Goal: Communication & Community: Answer question/provide support

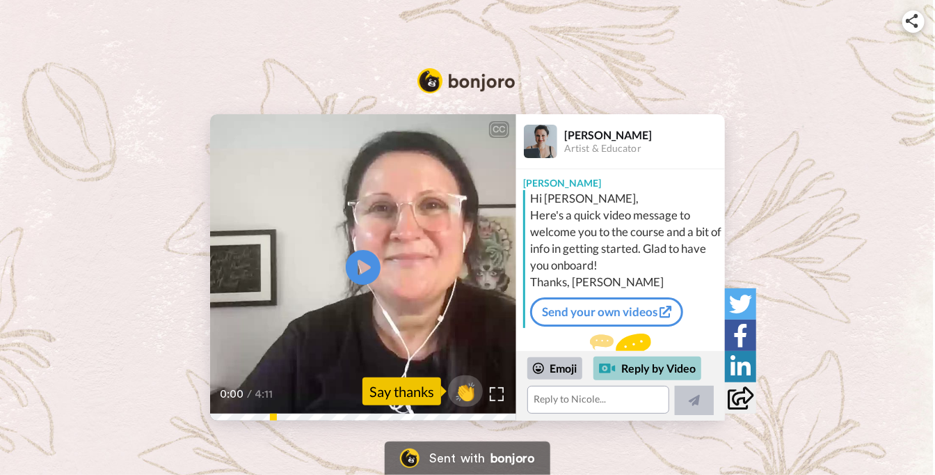
click at [626, 377] on div "Reply by Video" at bounding box center [648, 368] width 108 height 24
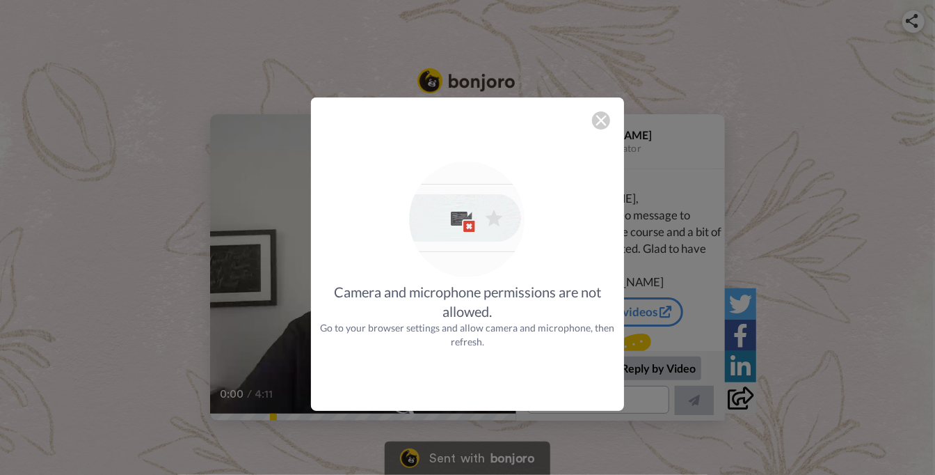
click at [598, 117] on img at bounding box center [601, 120] width 11 height 11
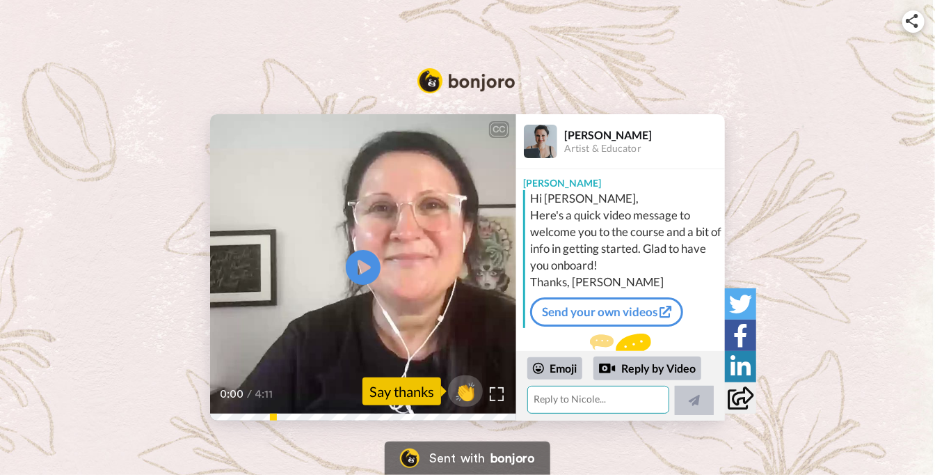
click at [543, 401] on textarea at bounding box center [598, 399] width 142 height 28
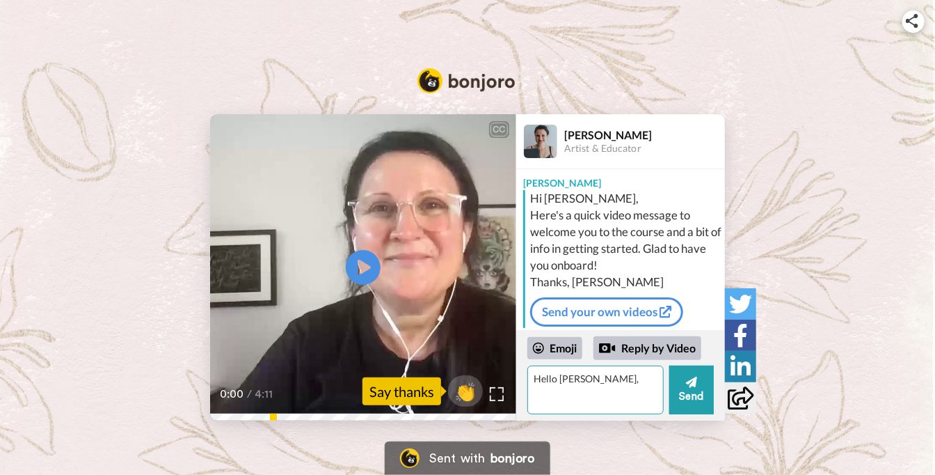
type textarea "Hello [PERSON_NAME],"
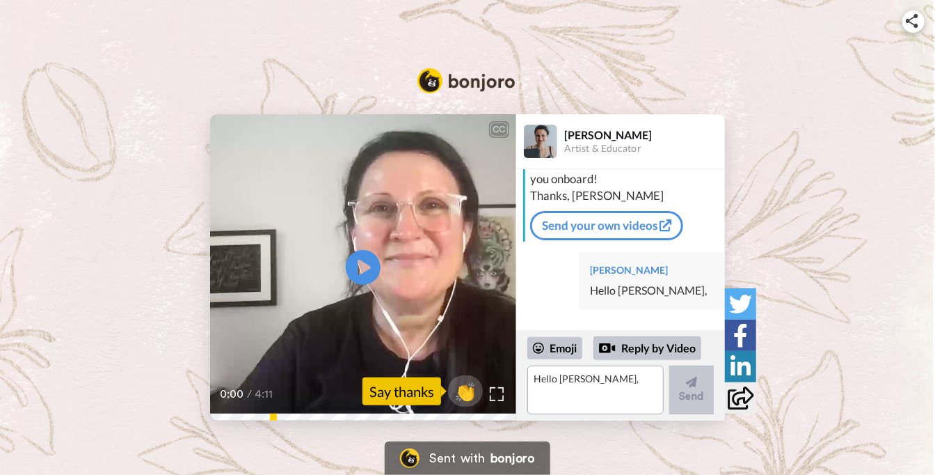
scroll to position [66, 0]
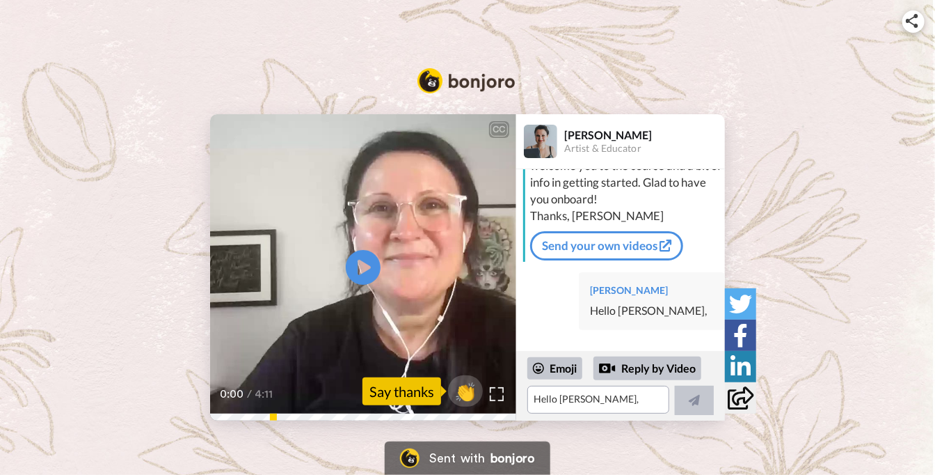
click at [651, 292] on div "[PERSON_NAME] Hello [PERSON_NAME]," at bounding box center [652, 301] width 146 height 58
click at [658, 312] on div "Hello [PERSON_NAME]," at bounding box center [652, 311] width 124 height 16
click at [589, 326] on div "[PERSON_NAME] Hello [PERSON_NAME]," at bounding box center [652, 301] width 146 height 58
click at [655, 312] on div "Hello [PERSON_NAME]," at bounding box center [652, 311] width 124 height 16
click at [668, 315] on div "Hello [PERSON_NAME]," at bounding box center [652, 311] width 124 height 16
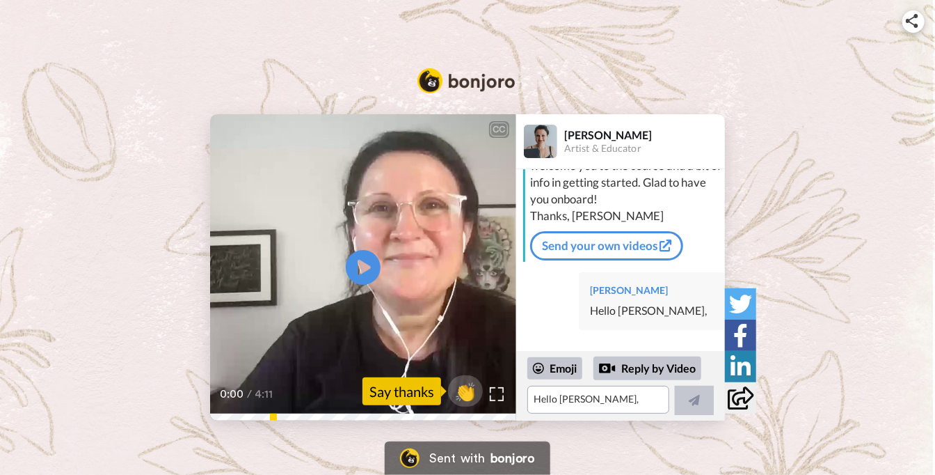
click at [650, 312] on div "Hello [PERSON_NAME]," at bounding box center [652, 311] width 124 height 16
click at [542, 403] on textarea "Hello [PERSON_NAME]," at bounding box center [598, 399] width 142 height 28
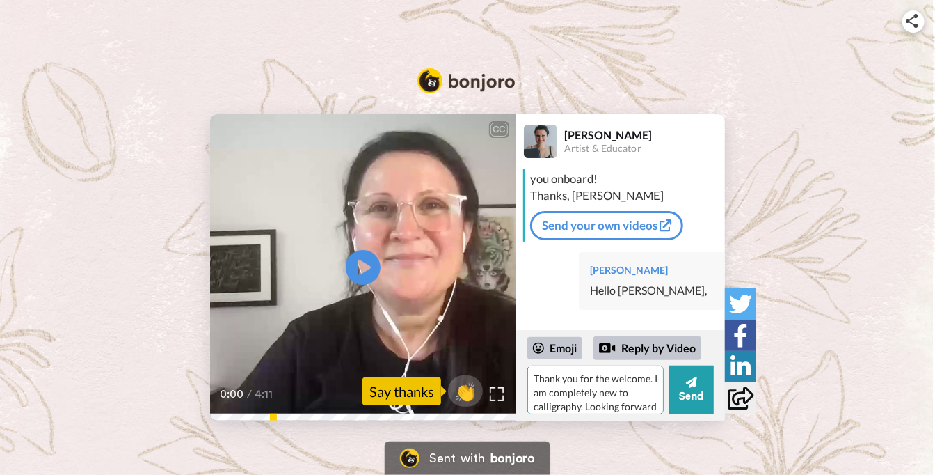
scroll to position [12, 0]
type textarea "Thank you for the welcome. I am completely new to calligraphy. Looking forward …"
click at [691, 392] on button "Send" at bounding box center [691, 389] width 45 height 49
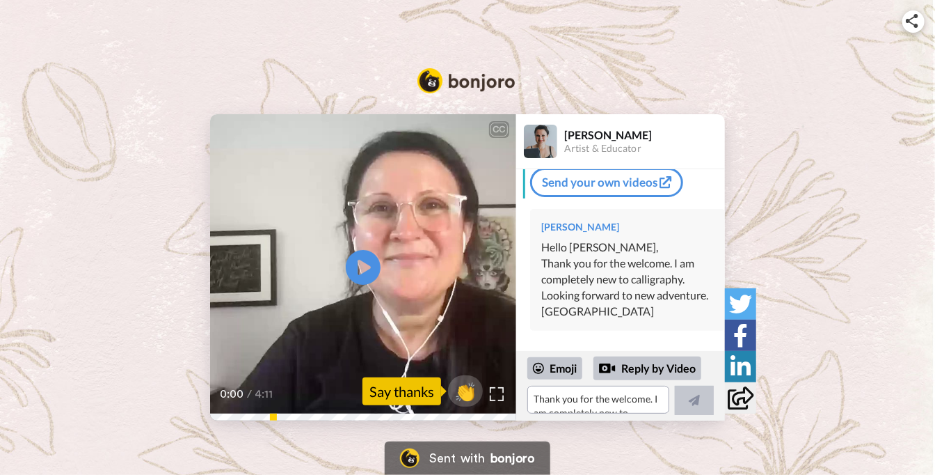
scroll to position [129, 0]
click at [824, 134] on div "CC Play/Pause 0:00 / 4:11 👏 Say thanks [PERSON_NAME] Artist & Educator [PERSON_…" at bounding box center [467, 267] width 935 height 306
